Goal: Information Seeking & Learning: Check status

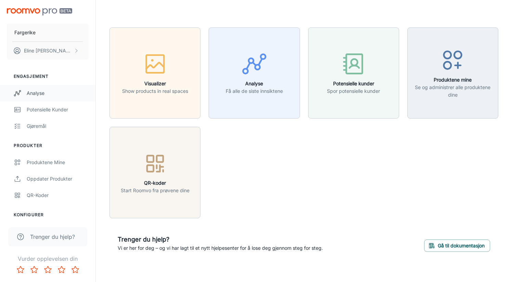
click at [35, 94] on div "Analyse" at bounding box center [58, 93] width 62 height 8
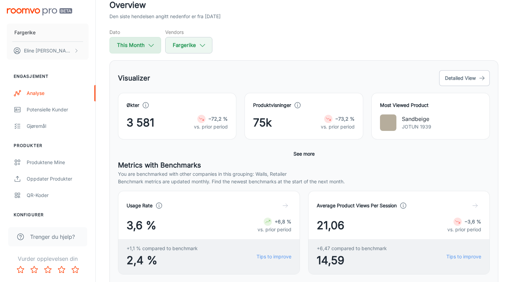
scroll to position [49, 0]
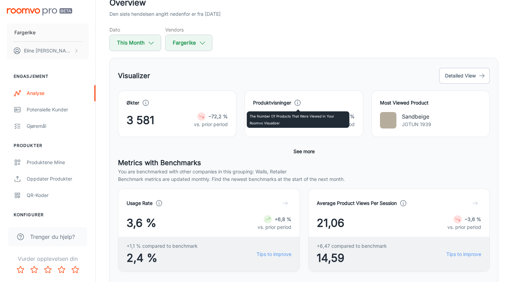
click at [299, 104] on icon at bounding box center [298, 103] width 8 height 8
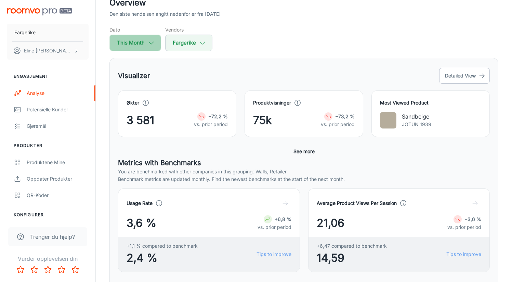
click at [155, 48] on button "This Month" at bounding box center [135, 43] width 52 height 16
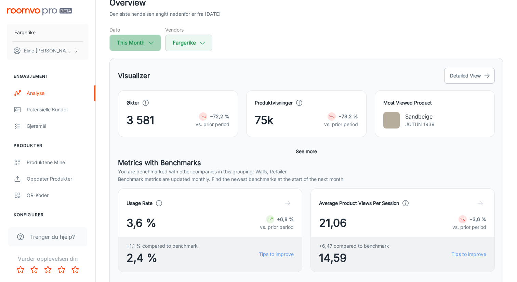
select select "9"
select select "2025"
select select "9"
select select "2025"
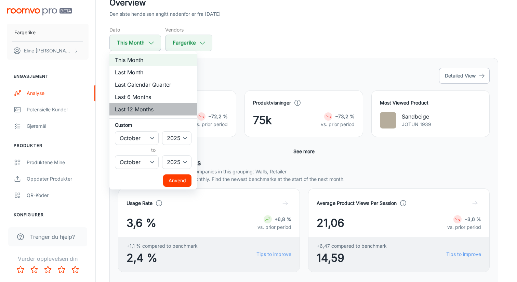
click at [147, 109] on li "Last 12 Months" at bounding box center [153, 109] width 88 height 12
select select "2024"
select select "8"
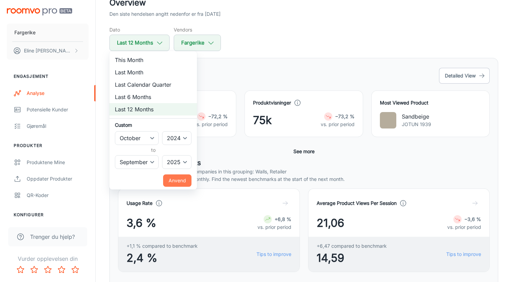
click at [181, 181] on button "Anvend" at bounding box center [177, 180] width 28 height 12
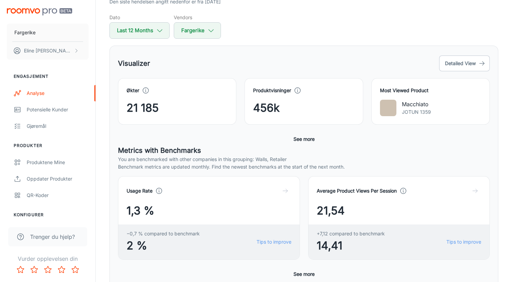
scroll to position [61, 0]
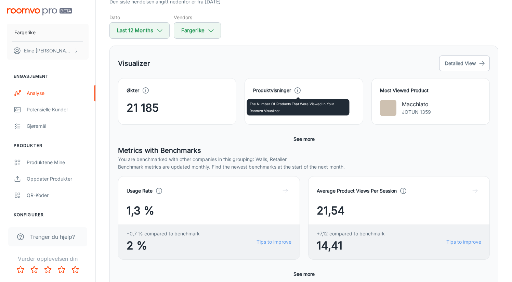
click at [298, 90] on icon at bounding box center [298, 91] width 8 height 8
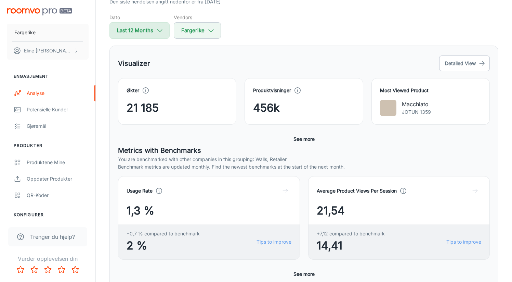
click at [150, 33] on button "Last 12 Months" at bounding box center [139, 30] width 60 height 16
select select "9"
select select "2024"
select select "8"
select select "2025"
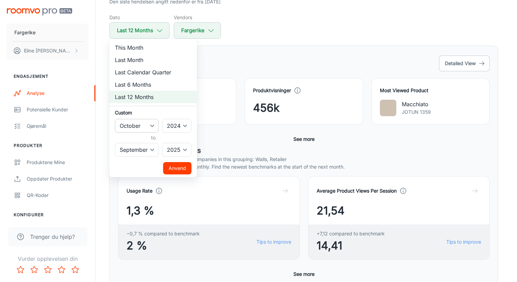
click at [144, 125] on select "January February March April May June July August September October November De…" at bounding box center [137, 126] width 44 height 14
click at [115, 119] on select "January February March April May June July August September October November De…" at bounding box center [137, 126] width 44 height 14
click at [146, 153] on select "January February March April May June July August September October November De…" at bounding box center [137, 150] width 44 height 14
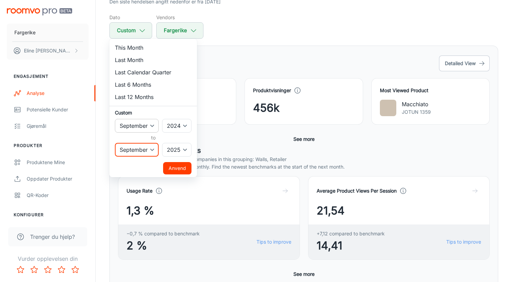
click at [141, 127] on select "January February March April May June July August September October November De…" at bounding box center [137, 126] width 44 height 14
select select "7"
click at [115, 119] on select "January February March April May June July August September October November De…" at bounding box center [137, 126] width 44 height 14
click at [141, 151] on select "January February March April May June July August September October November De…" at bounding box center [137, 150] width 44 height 14
select select "9"
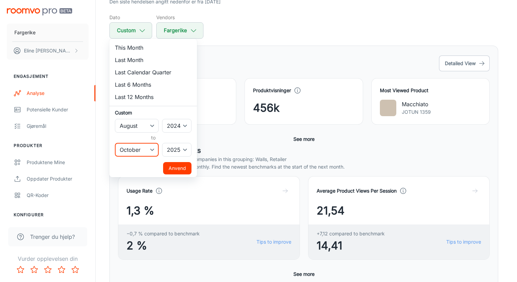
click at [115, 143] on select "January February March April May June July August September October November De…" at bounding box center [137, 150] width 44 height 14
click at [189, 169] on button "Anvend" at bounding box center [177, 168] width 28 height 12
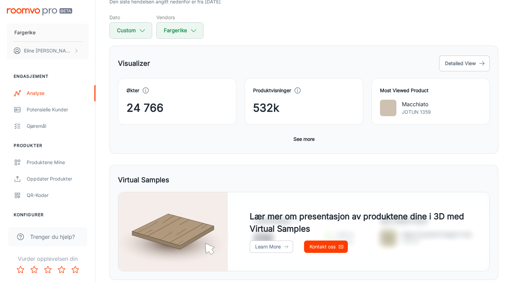
click at [301, 141] on button "See more" at bounding box center [304, 139] width 27 height 12
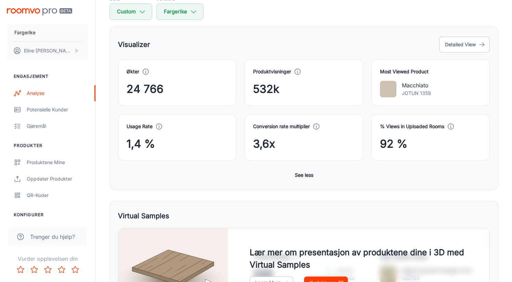
scroll to position [0, 0]
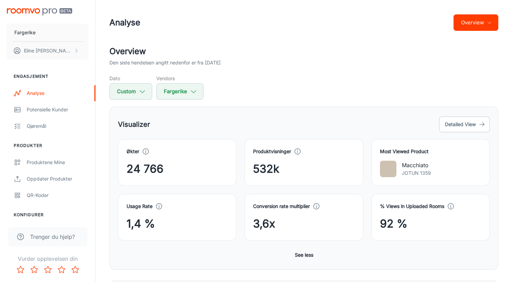
click at [474, 25] on button "Overview" at bounding box center [476, 22] width 45 height 16
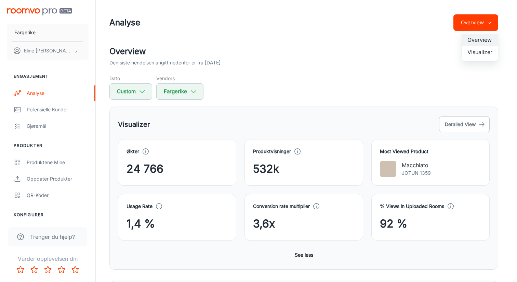
click at [379, 87] on div at bounding box center [258, 141] width 517 height 282
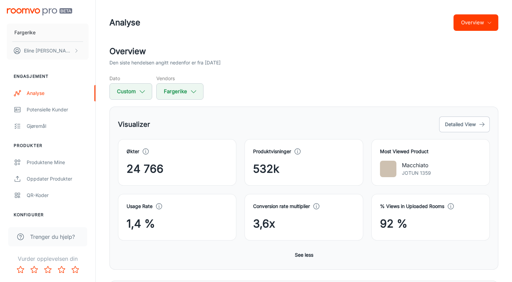
click at [463, 31] on div "Analyse Overview" at bounding box center [303, 23] width 389 height 18
click at [463, 26] on button "Overview" at bounding box center [476, 22] width 45 height 16
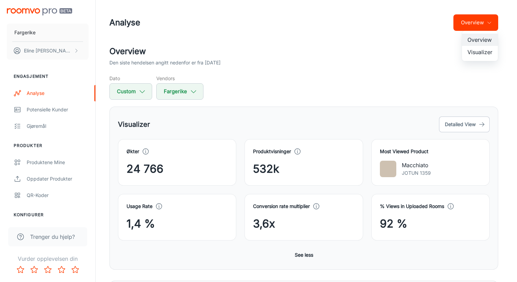
click at [415, 86] on div at bounding box center [258, 141] width 517 height 282
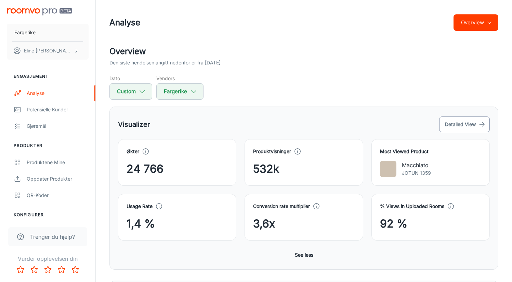
click at [468, 131] on button "Detailed View" at bounding box center [464, 124] width 51 height 16
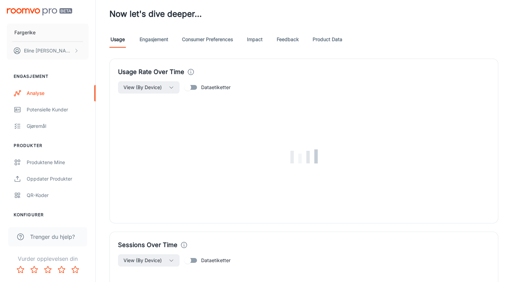
scroll to position [207, 0]
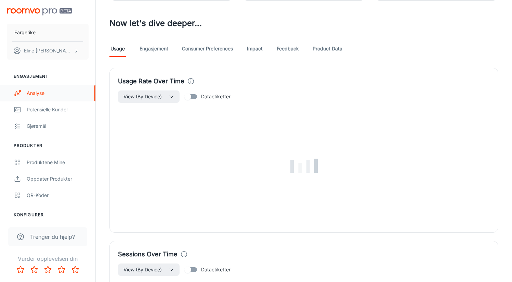
click at [35, 93] on div "Analyse" at bounding box center [58, 93] width 62 height 8
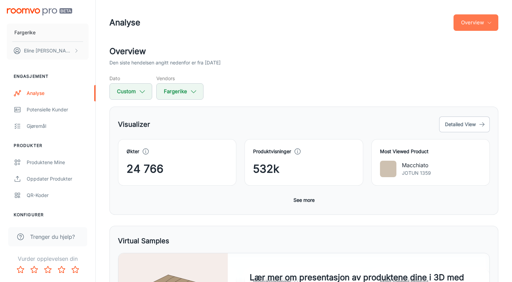
click at [477, 26] on button "Overview" at bounding box center [476, 22] width 45 height 16
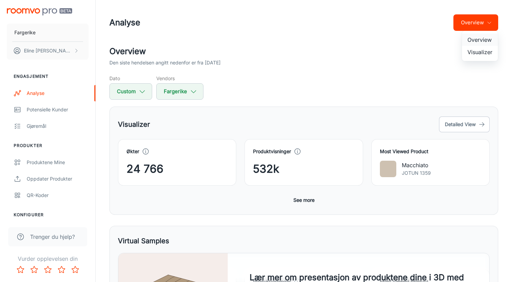
click at [468, 42] on li "Overview" at bounding box center [480, 40] width 36 height 12
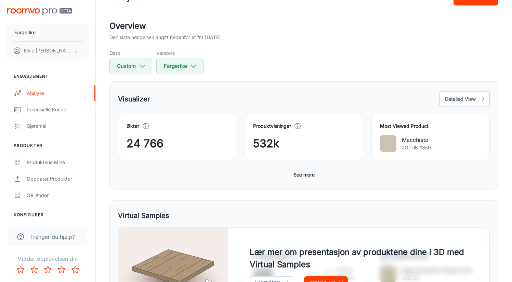
scroll to position [25, 0]
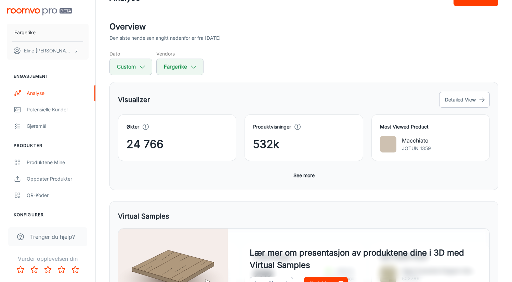
click at [289, 179] on div "Økter 24 766 Produktvisninger 532k Most Viewed Product Macchiato JOTUN 1359 Usa…" at bounding box center [304, 147] width 372 height 67
click at [297, 177] on button "See more" at bounding box center [304, 175] width 27 height 12
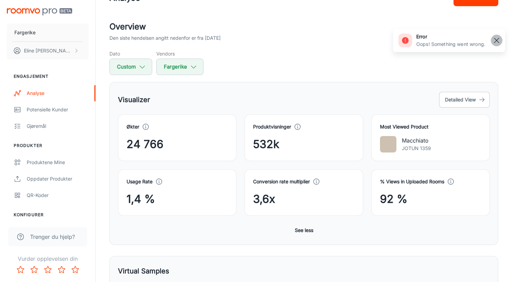
click at [498, 39] on line "button" at bounding box center [496, 40] width 5 height 5
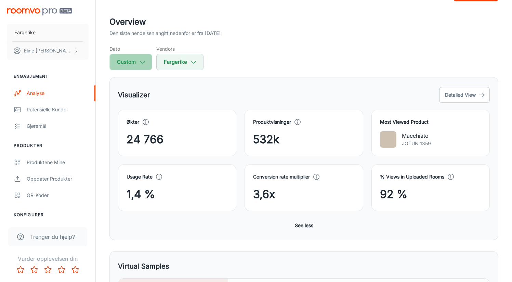
click at [131, 58] on button "Custom" at bounding box center [130, 62] width 43 height 16
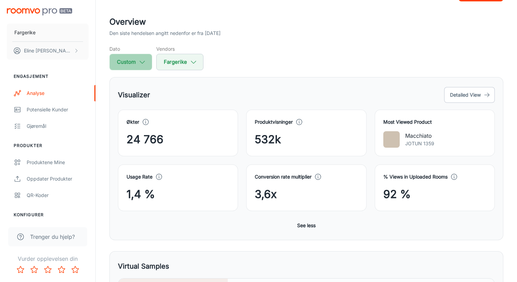
select select "7"
select select "2024"
select select "9"
select select "2025"
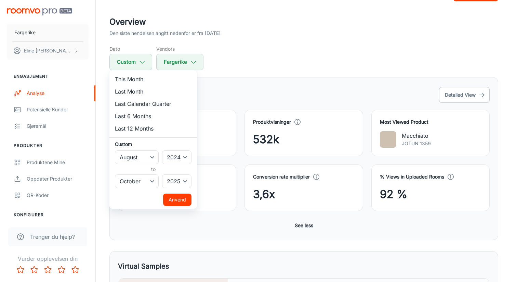
click at [293, 73] on div at bounding box center [258, 141] width 517 height 282
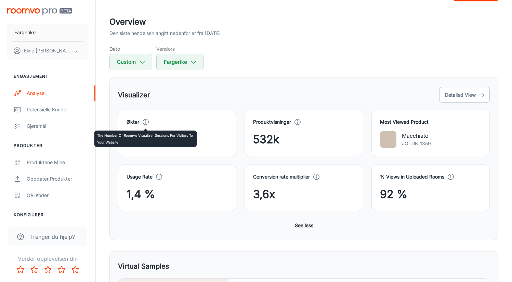
click at [146, 120] on icon at bounding box center [146, 122] width 8 height 8
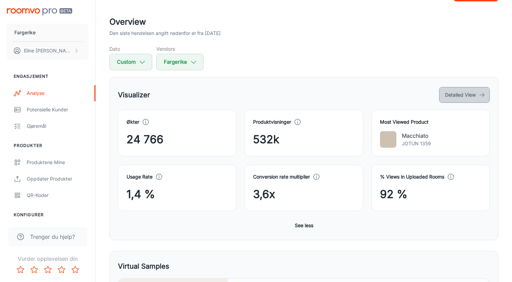
click at [459, 92] on button "Detailed View" at bounding box center [464, 95] width 51 height 16
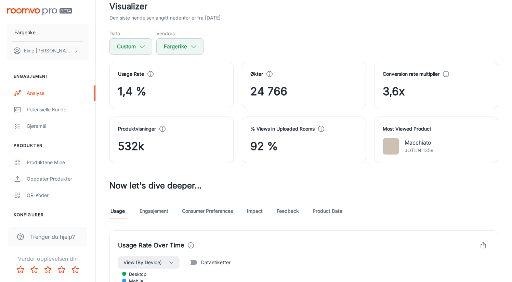
scroll to position [62, 0]
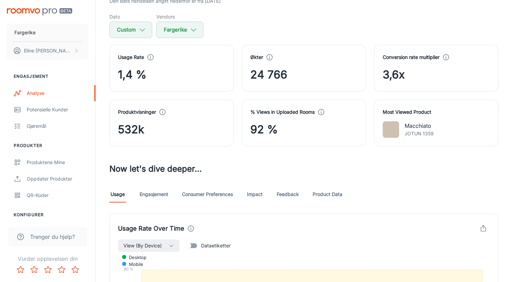
click at [160, 197] on link "Engasjement" at bounding box center [154, 194] width 29 height 16
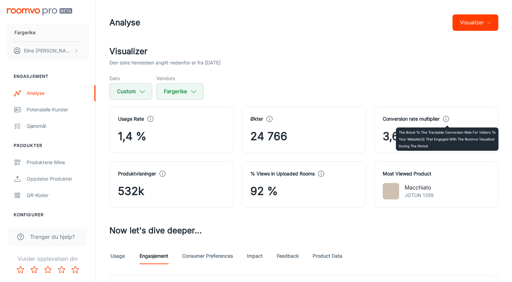
click at [447, 120] on icon at bounding box center [446, 119] width 8 height 8
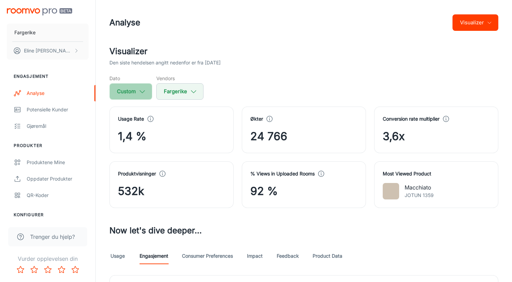
click at [137, 91] on button "Custom" at bounding box center [130, 91] width 43 height 16
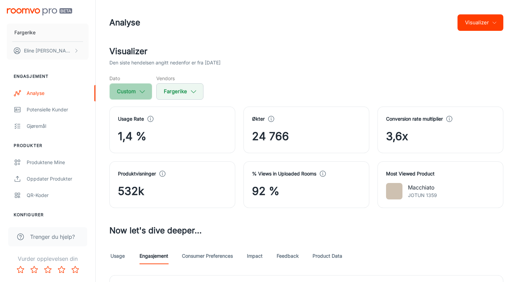
select select "7"
select select "2024"
select select "9"
select select "2025"
